Goal: Complete application form: Complete application form

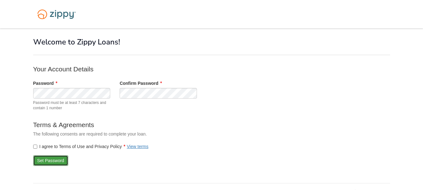
click at [52, 163] on button "Set Password" at bounding box center [50, 160] width 35 height 11
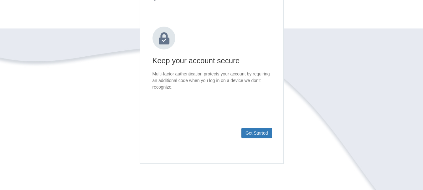
scroll to position [100, 0]
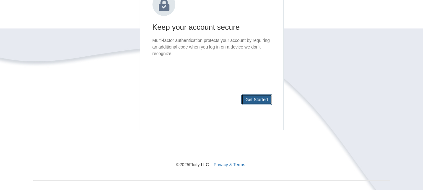
click at [258, 98] on button "Get Started" at bounding box center [256, 99] width 31 height 11
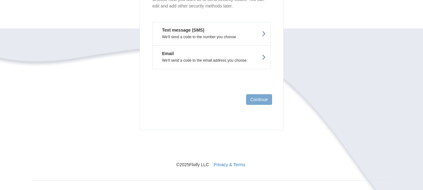
click at [218, 39] on button "Text message (SMS) We'll send a code to the number you choose" at bounding box center [212, 33] width 118 height 23
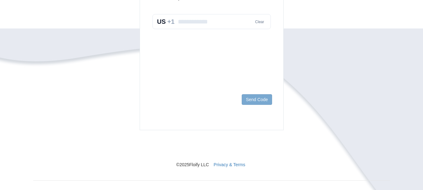
click at [206, 24] on input "text" at bounding box center [212, 21] width 118 height 15
type input "**********"
click at [252, 101] on button "Send Code" at bounding box center [257, 99] width 30 height 11
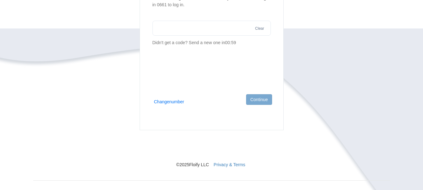
scroll to position [34, 0]
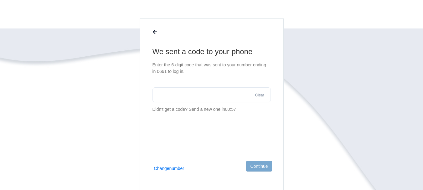
click at [188, 99] on input "text" at bounding box center [212, 94] width 118 height 15
type input "******"
click at [256, 166] on button "Continue" at bounding box center [259, 166] width 26 height 11
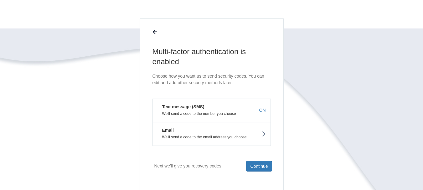
click at [210, 135] on button "Email We'll send a code to the email address you choose" at bounding box center [212, 134] width 118 height 24
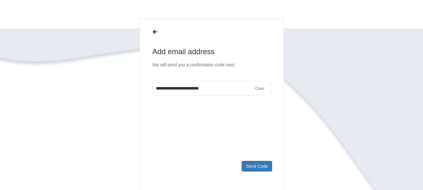
type input "**********"
click at [256, 172] on footer "Send Code" at bounding box center [211, 176] width 143 height 41
click at [252, 170] on button "Send Code" at bounding box center [257, 166] width 30 height 11
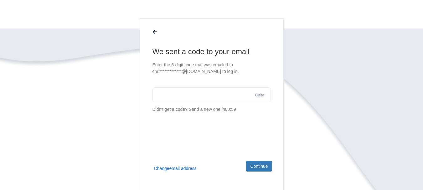
click at [191, 110] on span "Send a new one in 00:59" at bounding box center [212, 109] width 47 height 5
click at [191, 96] on input "text" at bounding box center [212, 94] width 118 height 15
type input "******"
click at [256, 166] on button "Continue" at bounding box center [259, 166] width 26 height 11
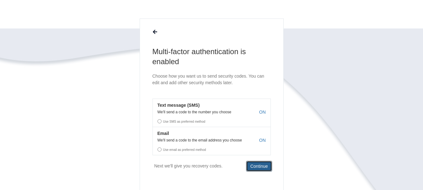
scroll to position [110, 0]
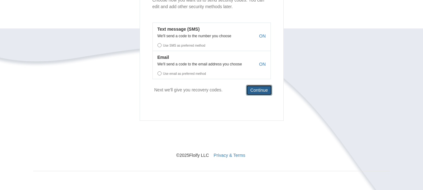
click at [259, 91] on button "Continue" at bounding box center [259, 90] width 26 height 11
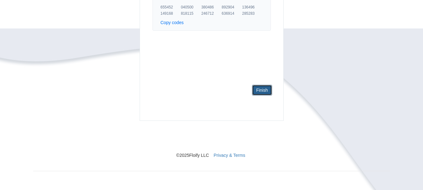
click at [259, 88] on link "Finish" at bounding box center [262, 90] width 20 height 11
